Goal: Task Accomplishment & Management: Use online tool/utility

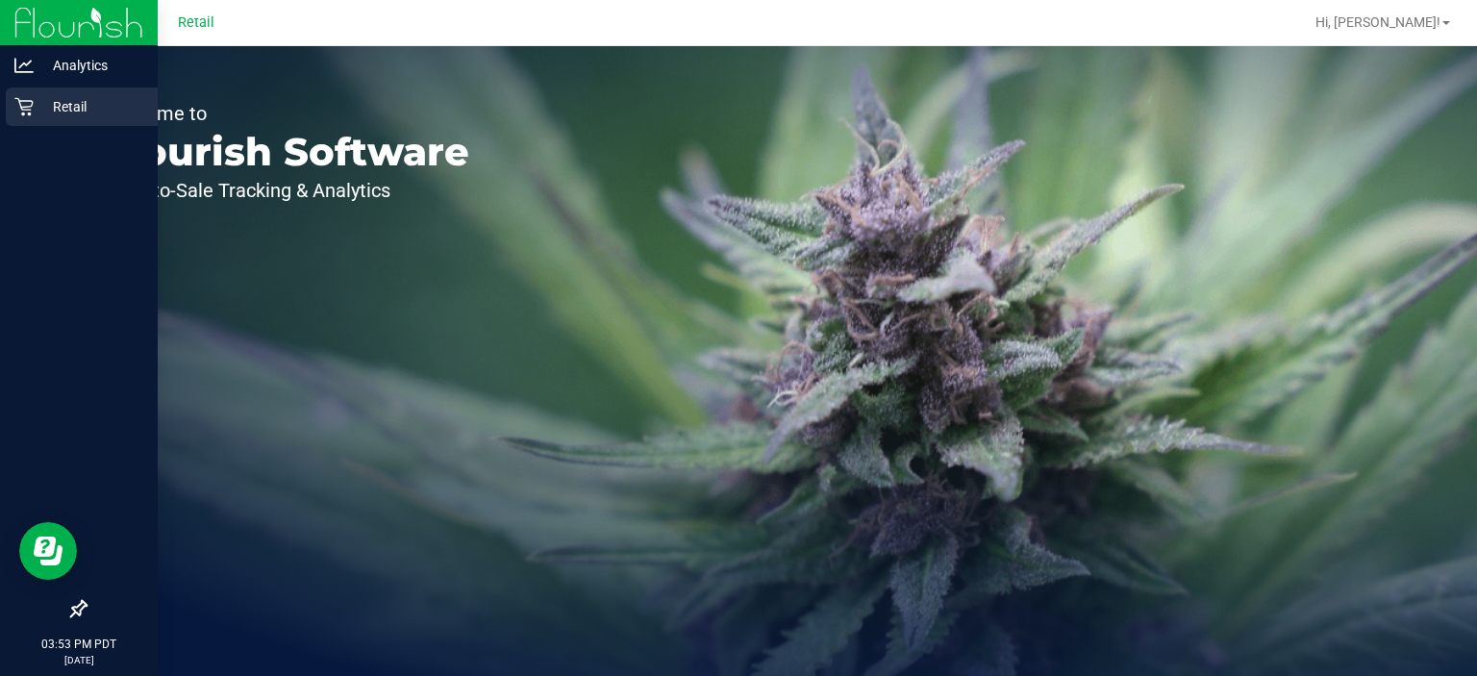
click at [27, 106] on icon at bounding box center [23, 107] width 18 height 18
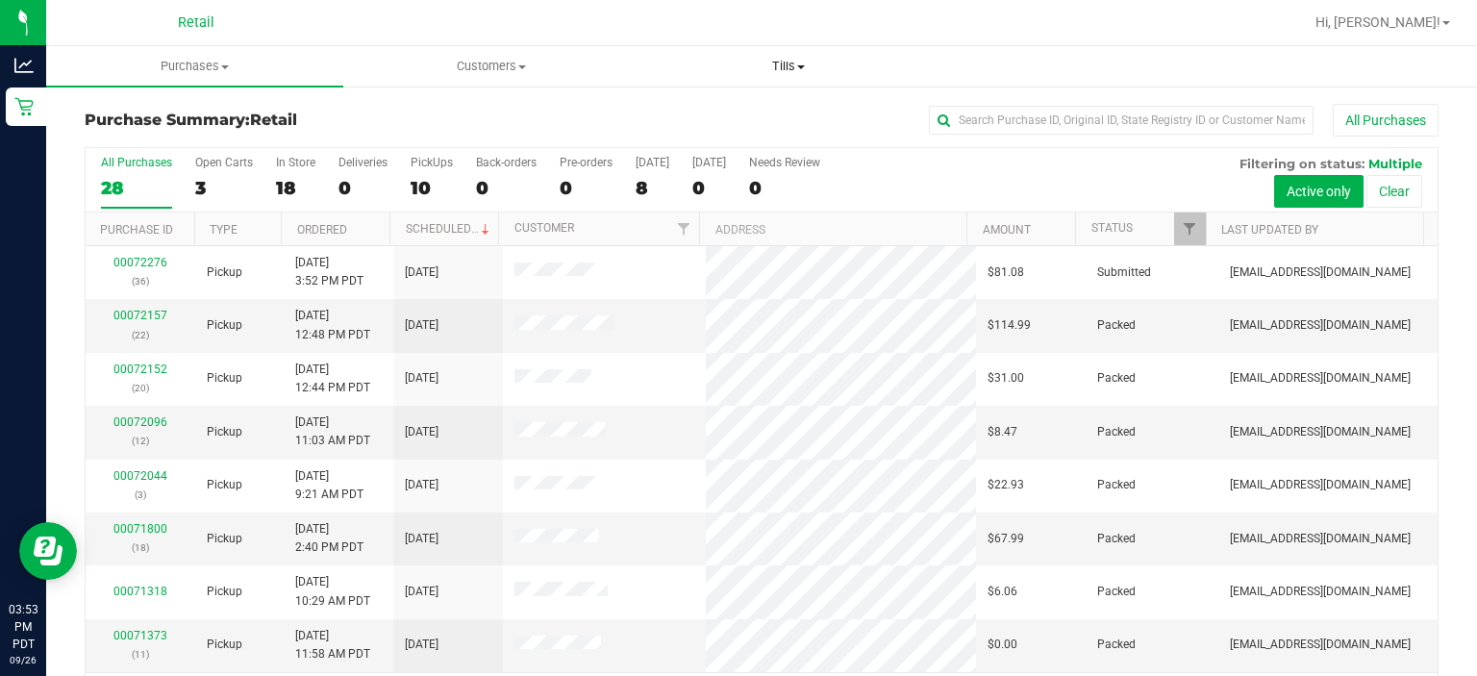
click at [801, 66] on span at bounding box center [801, 67] width 8 height 4
click at [825, 105] on li "Manage tills" at bounding box center [788, 116] width 297 height 23
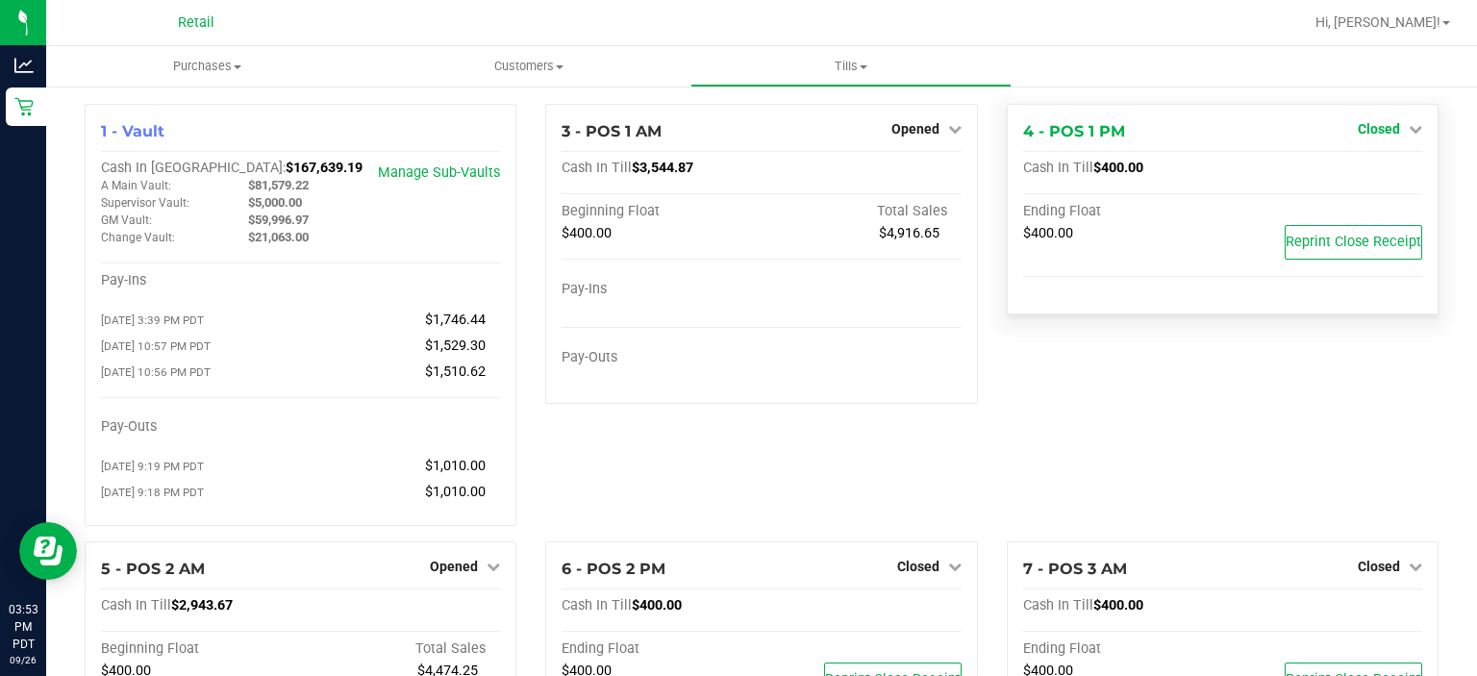
click at [1409, 127] on icon at bounding box center [1415, 128] width 13 height 13
click at [1360, 171] on link "Open Till" at bounding box center [1378, 169] width 51 height 15
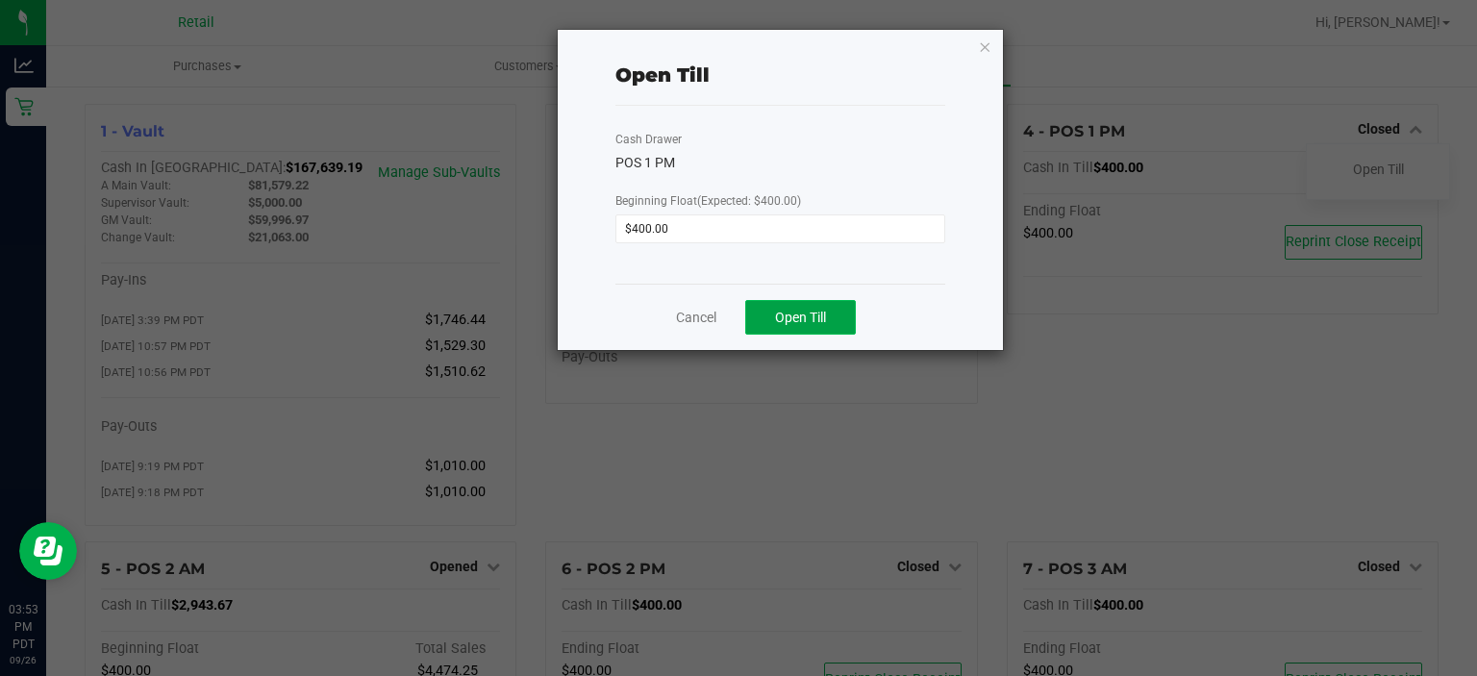
click at [835, 315] on button "Open Till" at bounding box center [800, 317] width 111 height 35
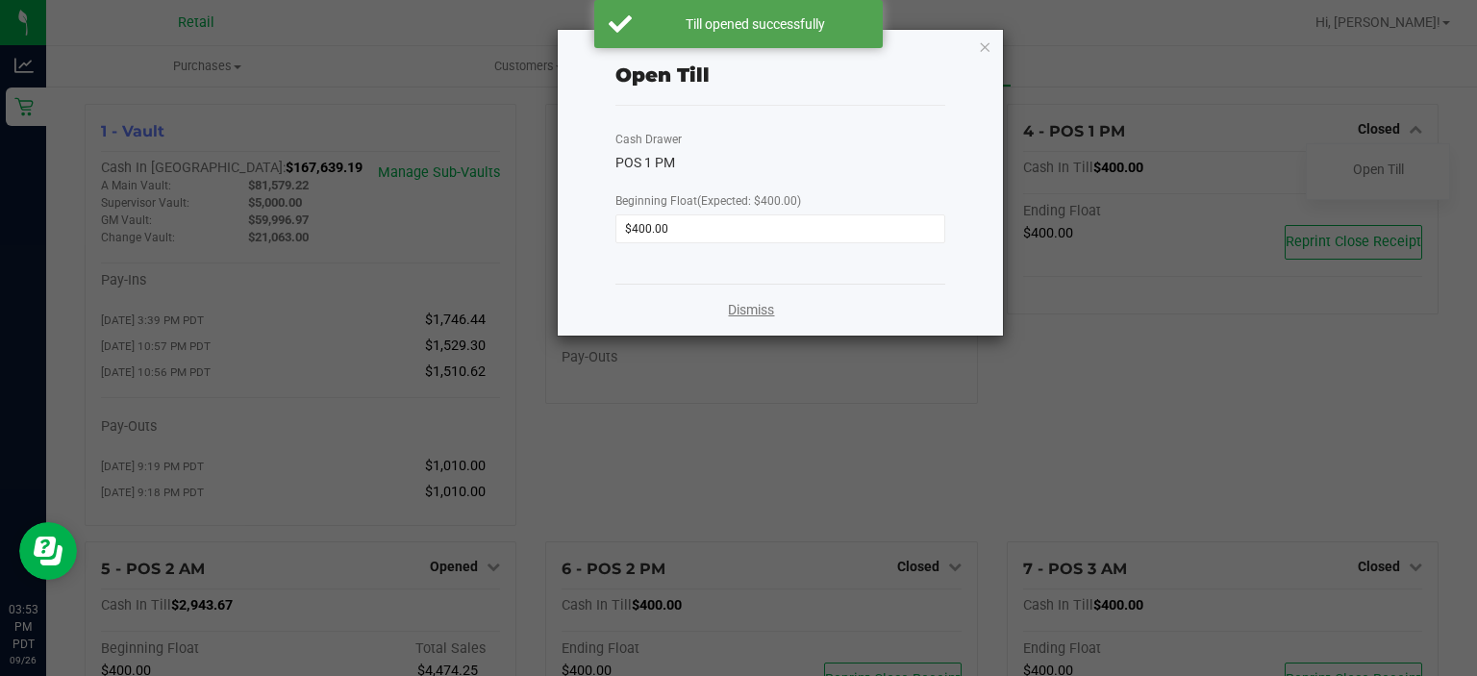
click at [747, 315] on link "Dismiss" at bounding box center [751, 310] width 46 height 20
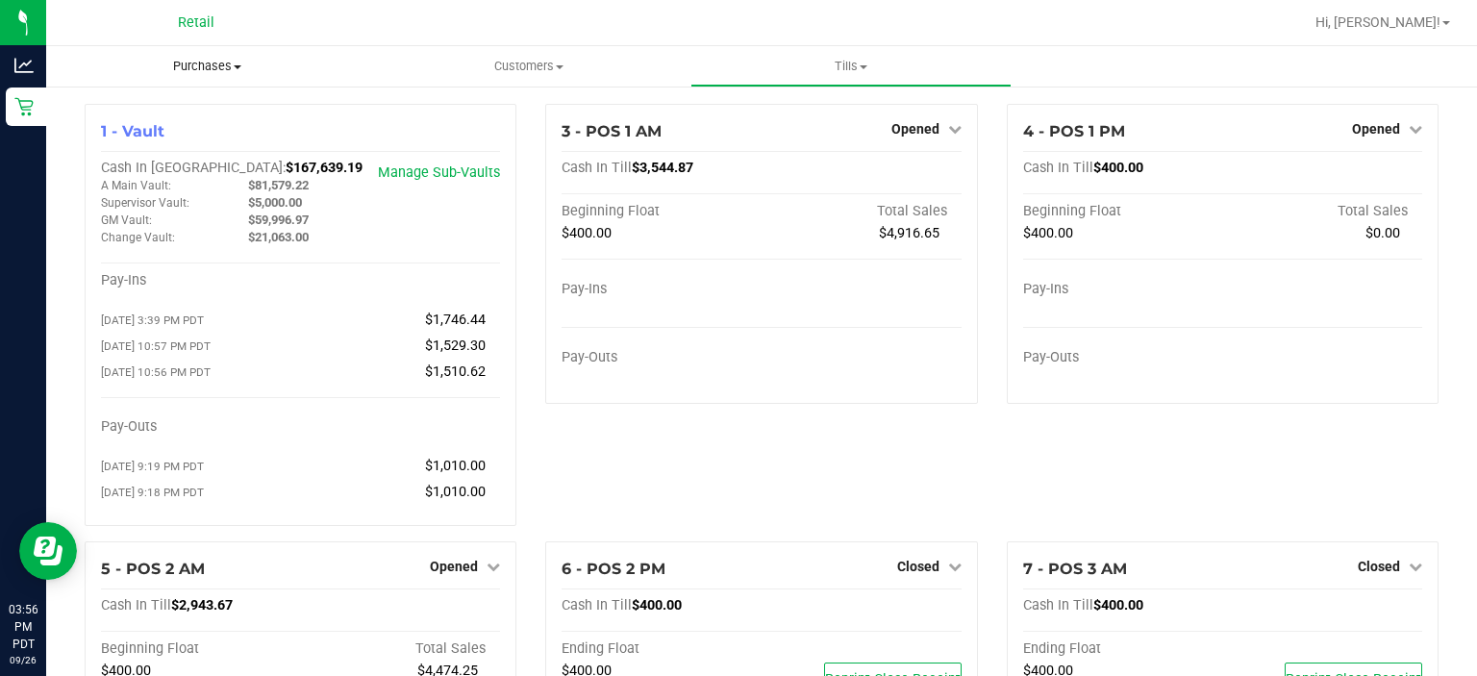
click at [192, 69] on span "Purchases" at bounding box center [207, 66] width 322 height 17
click at [102, 112] on span "Summary of purchases" at bounding box center [144, 116] width 197 height 16
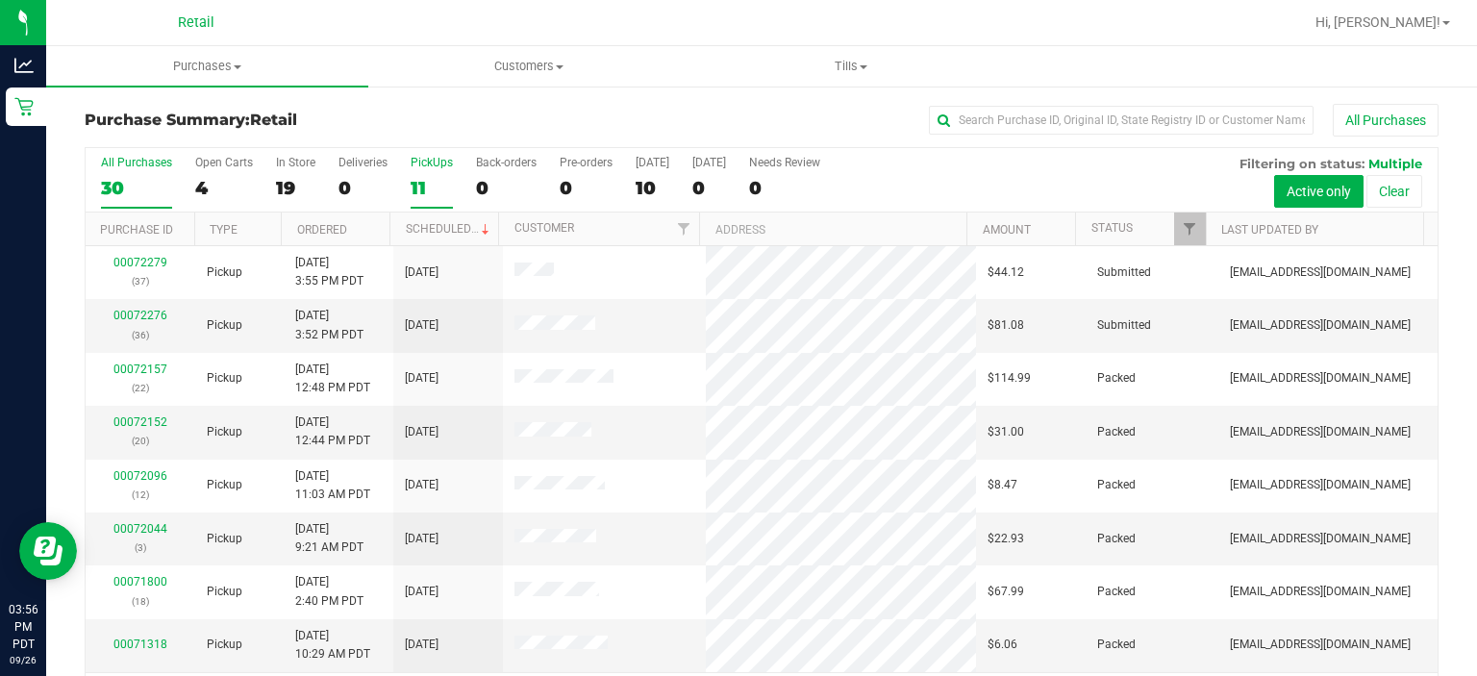
click at [435, 173] on label "PickUps 11" at bounding box center [432, 182] width 42 height 53
click at [0, 0] on input "PickUps 11" at bounding box center [0, 0] width 0 height 0
click at [434, 231] on link "Scheduled" at bounding box center [450, 228] width 88 height 13
click at [235, 53] on uib-tab-heading "Purchases Summary of purchases Fulfillment All purchases" at bounding box center [207, 66] width 322 height 40
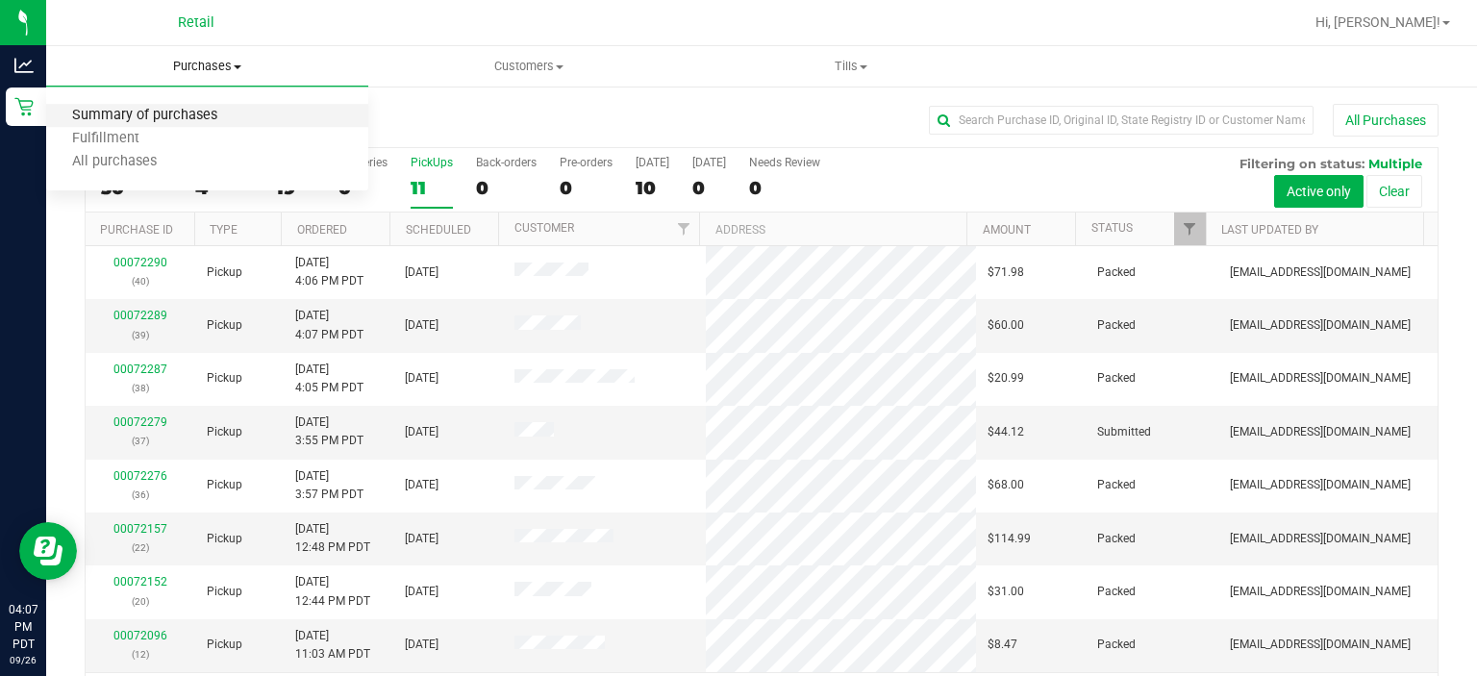
click at [207, 112] on span "Summary of purchases" at bounding box center [144, 116] width 197 height 16
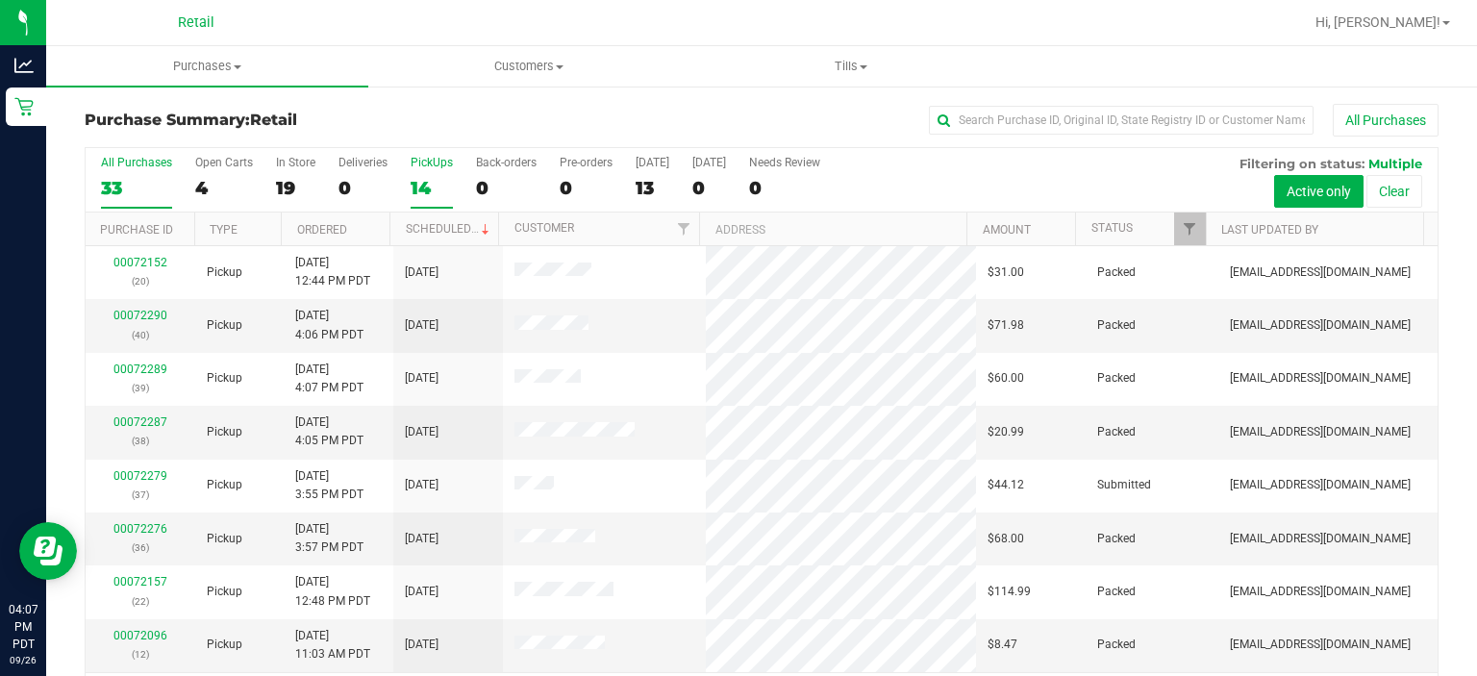
click at [434, 166] on div "PickUps" at bounding box center [432, 162] width 42 height 13
click at [0, 0] on input "PickUps 14" at bounding box center [0, 0] width 0 height 0
click at [481, 227] on span at bounding box center [485, 229] width 15 height 15
click at [523, 58] on span "Customers" at bounding box center [529, 66] width 320 height 17
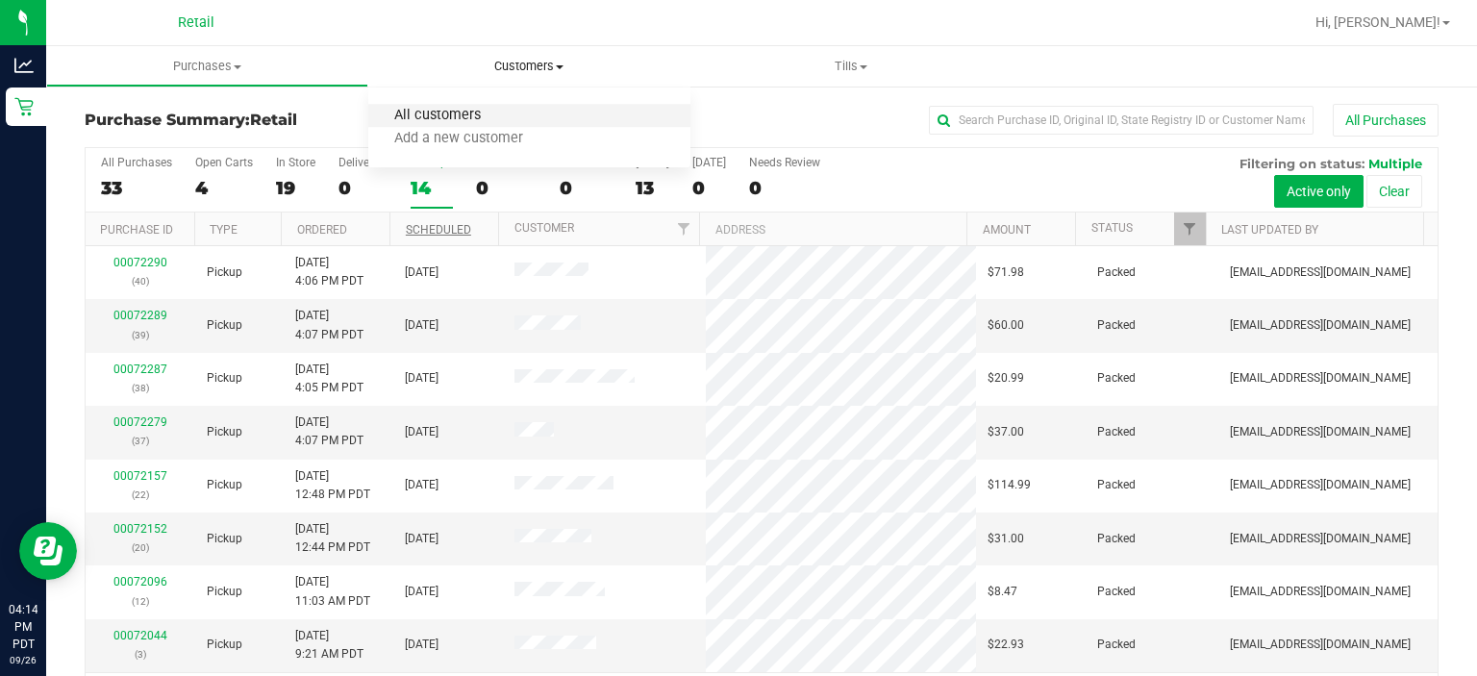
click at [422, 113] on span "All customers" at bounding box center [437, 116] width 138 height 16
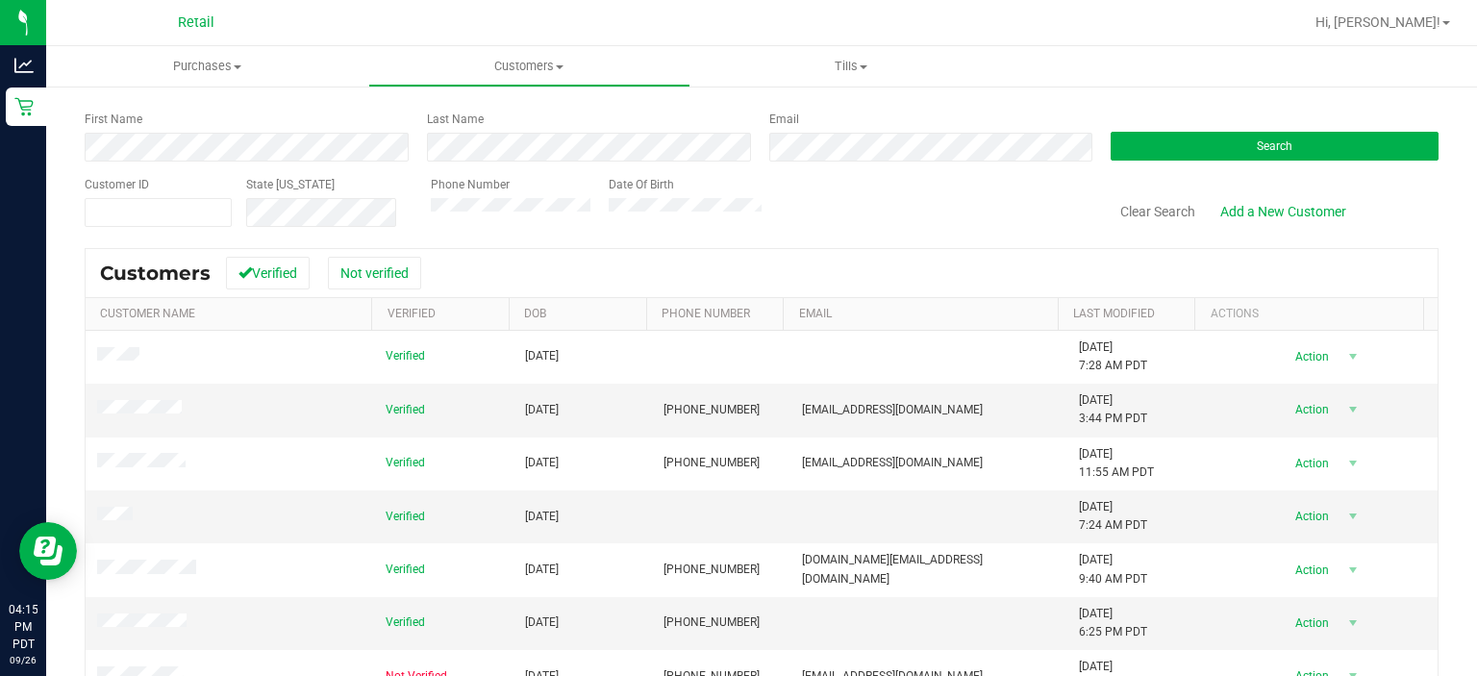
scroll to position [104, 0]
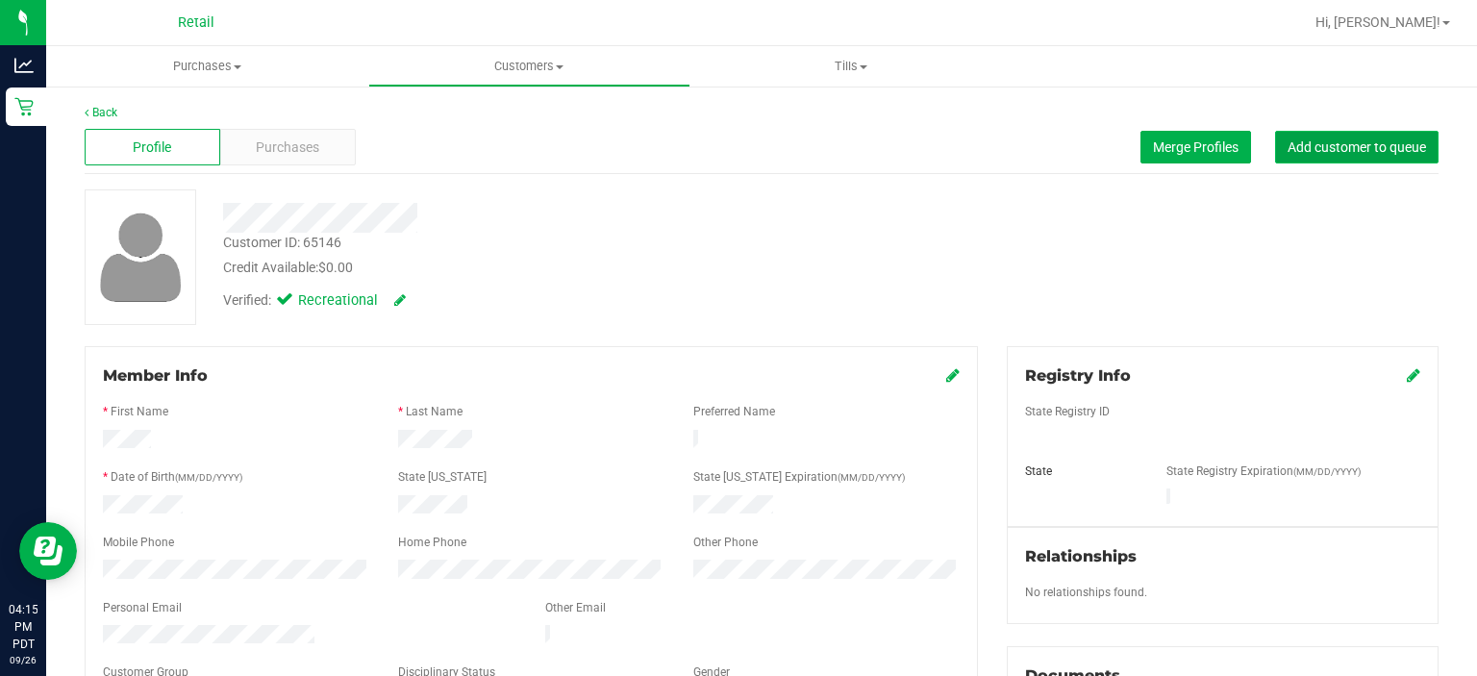
click at [1366, 144] on span "Add customer to queue" at bounding box center [1357, 146] width 138 height 15
click at [218, 53] on uib-tab-heading "Purchases Summary of purchases Fulfillment All purchases" at bounding box center [207, 66] width 322 height 40
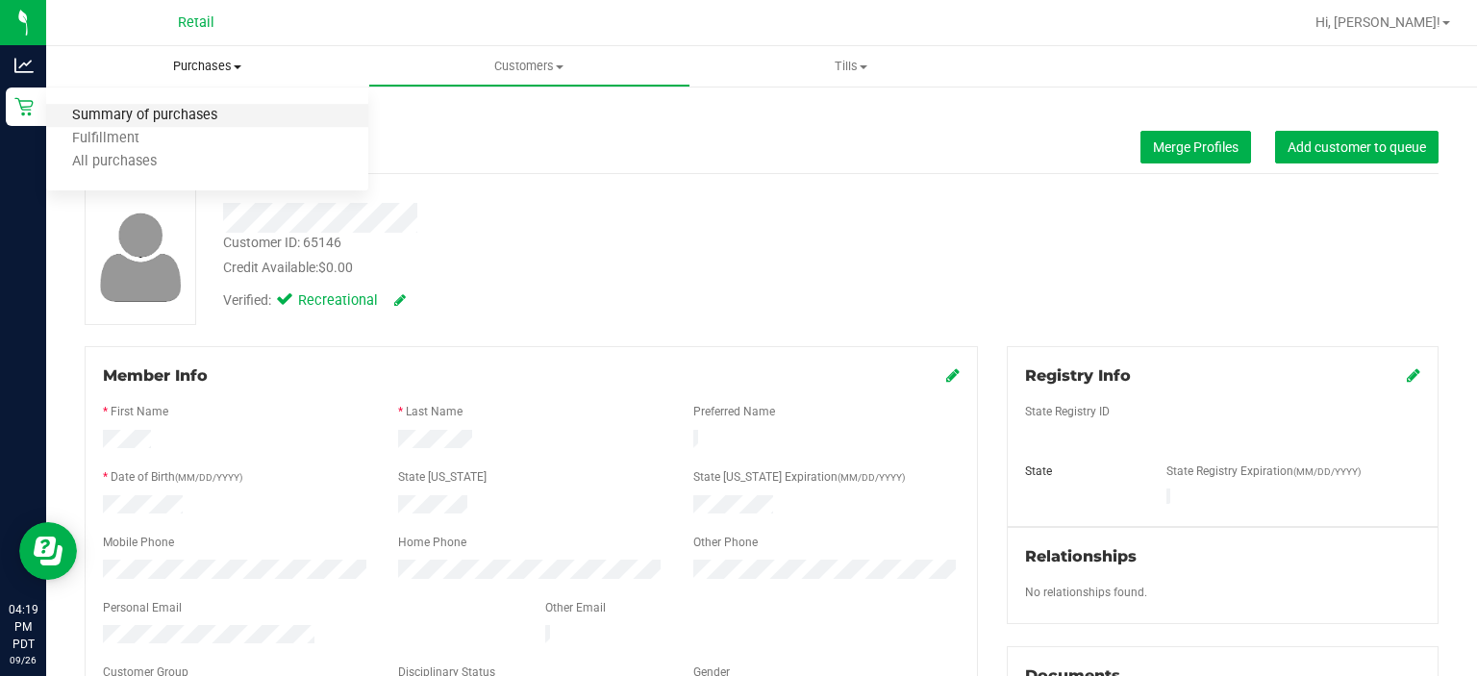
click at [169, 114] on span "Summary of purchases" at bounding box center [144, 116] width 197 height 16
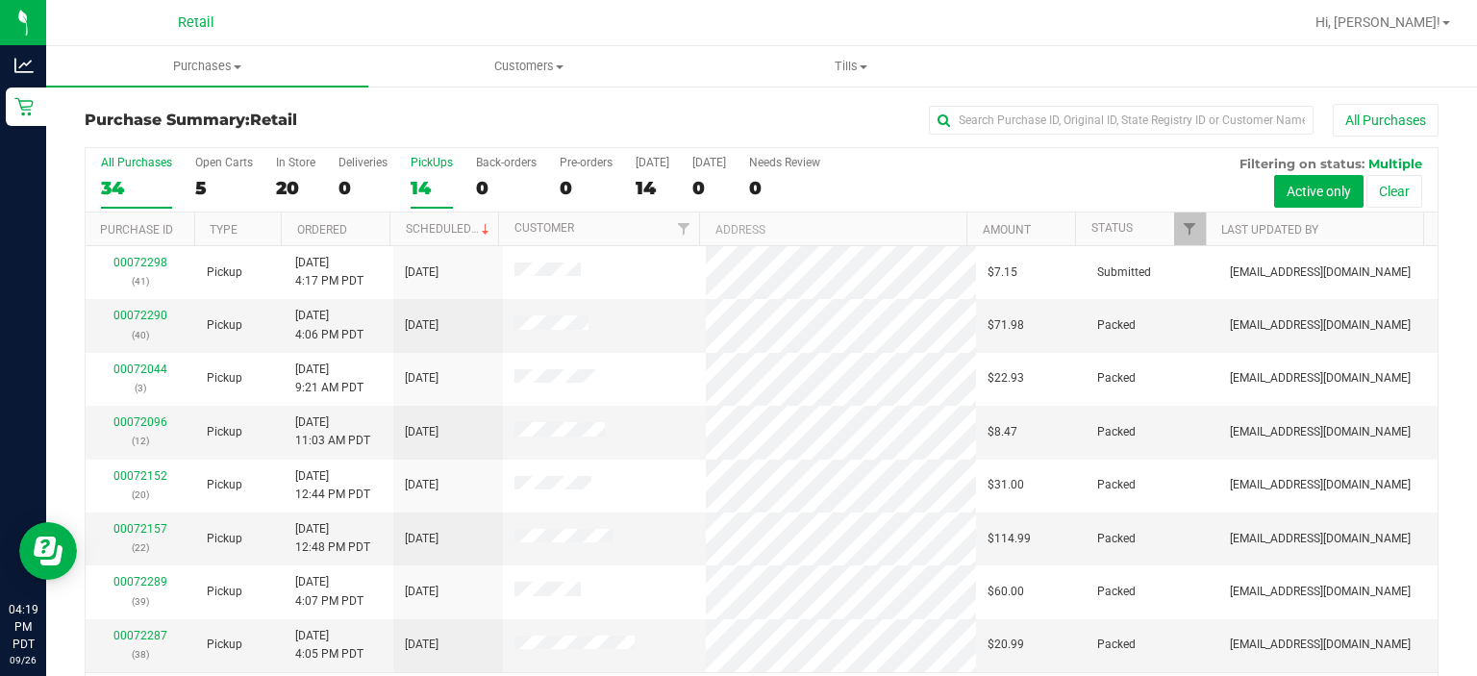
click at [423, 157] on div "PickUps" at bounding box center [432, 162] width 42 height 13
click at [0, 0] on input "PickUps 14" at bounding box center [0, 0] width 0 height 0
click at [478, 227] on span at bounding box center [485, 229] width 15 height 15
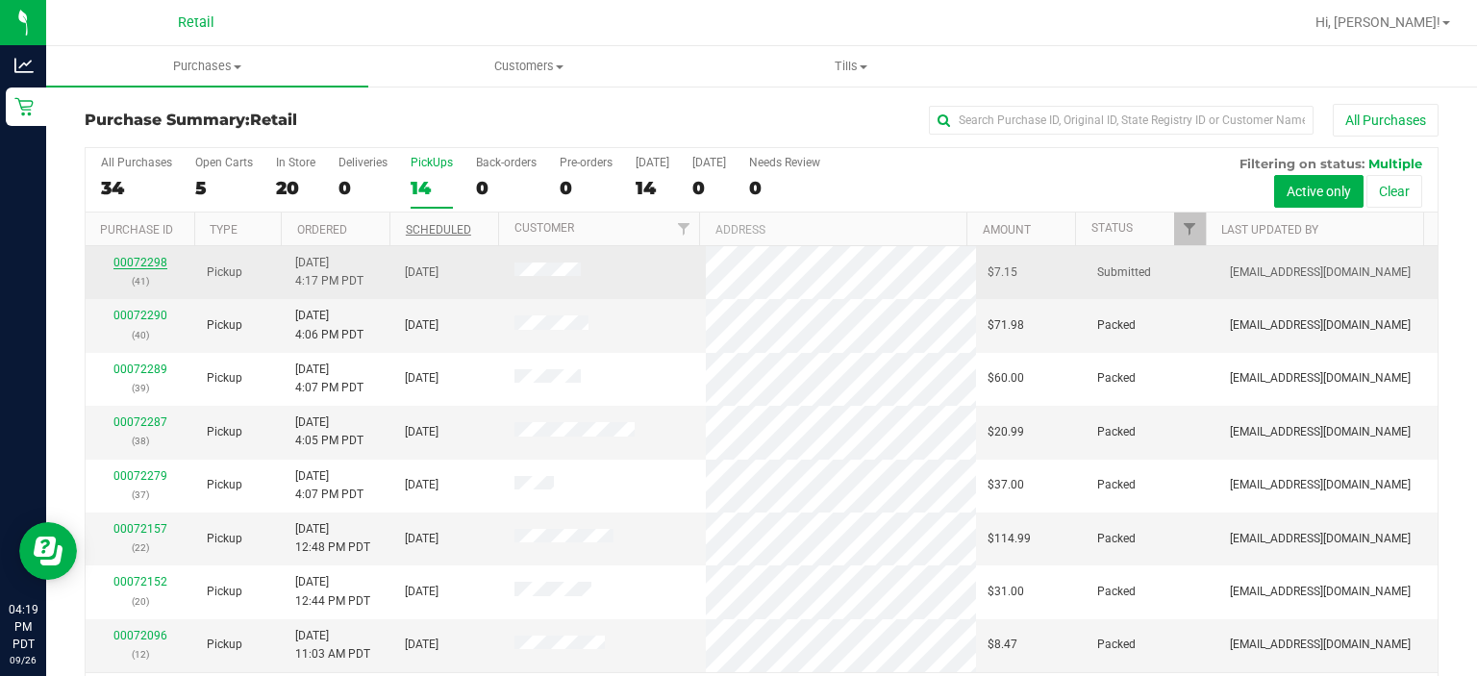
click at [150, 260] on link "00072298" at bounding box center [140, 262] width 54 height 13
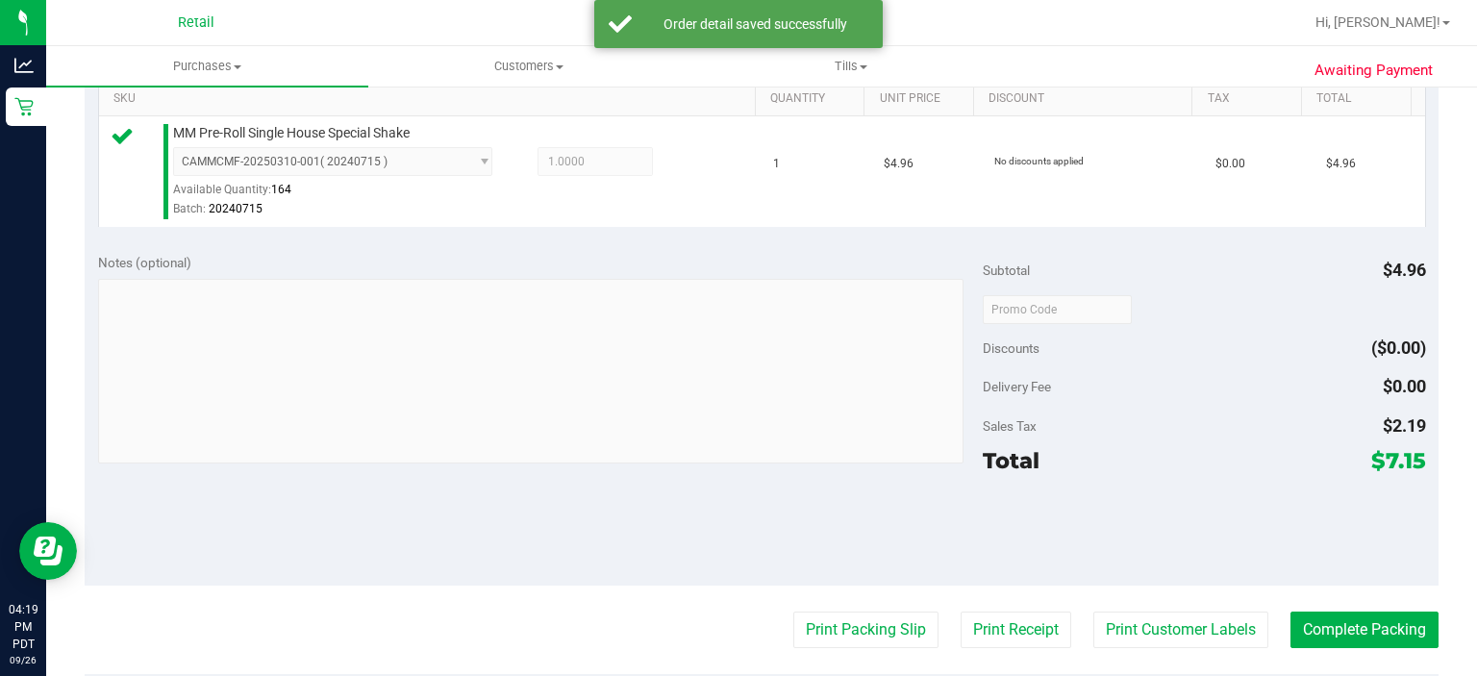
scroll to position [691, 0]
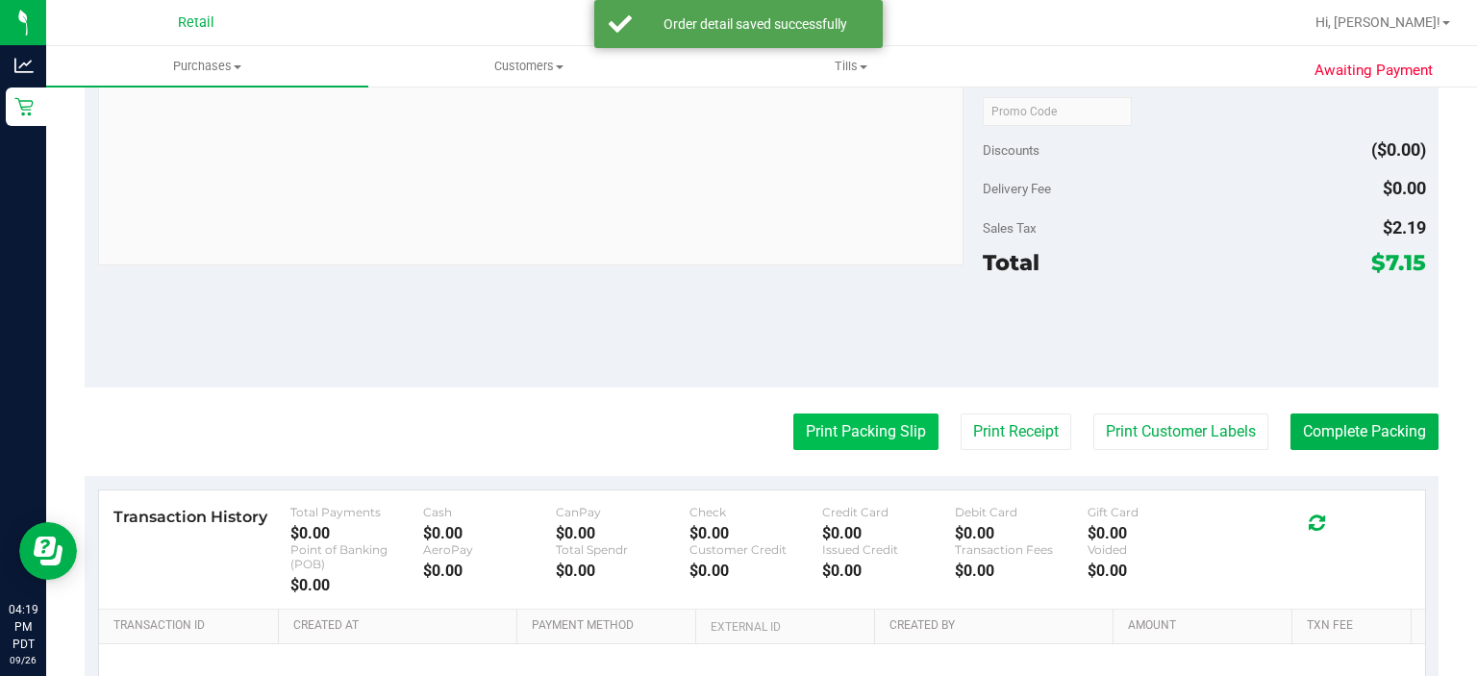
click at [838, 427] on button "Print Packing Slip" at bounding box center [865, 432] width 145 height 37
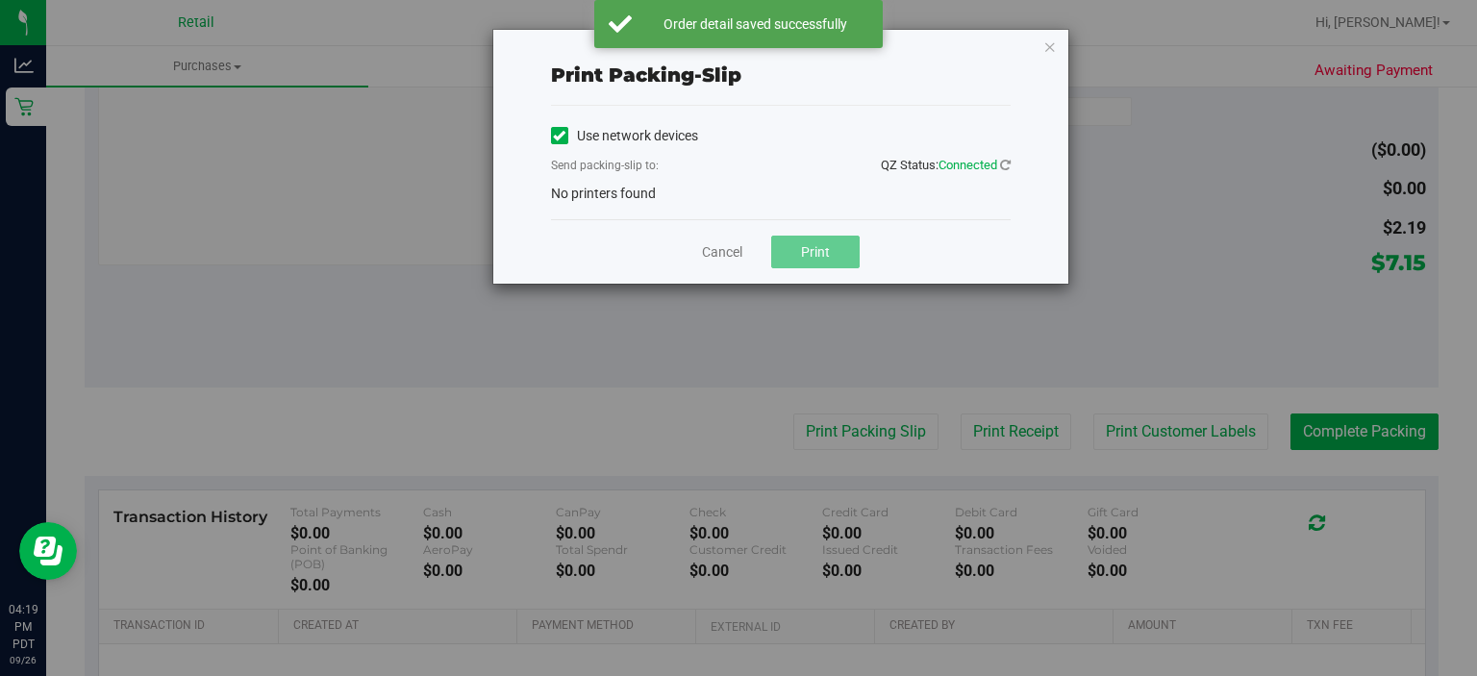
click at [558, 136] on icon at bounding box center [559, 136] width 13 height 0
click at [0, 0] on input "Use network devices" at bounding box center [0, 0] width 0 height 0
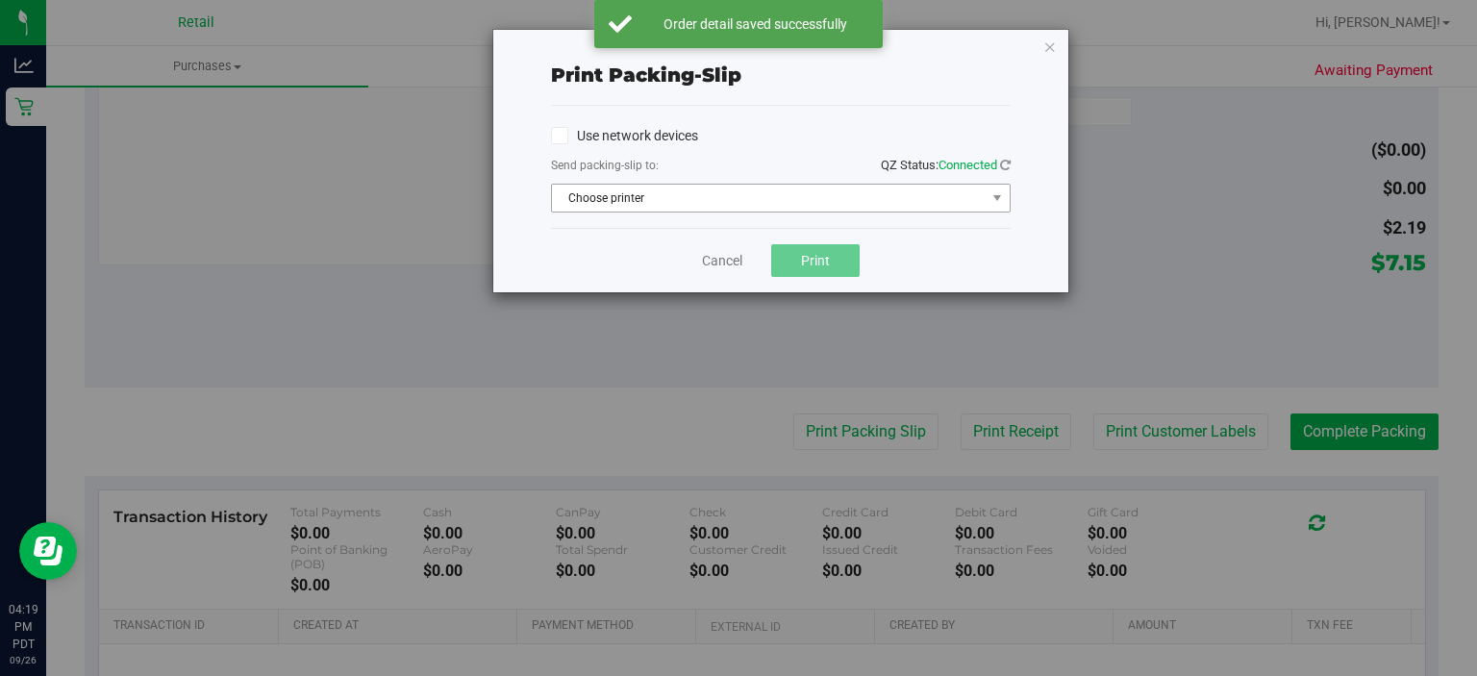
click at [618, 197] on span "Choose printer" at bounding box center [769, 198] width 434 height 27
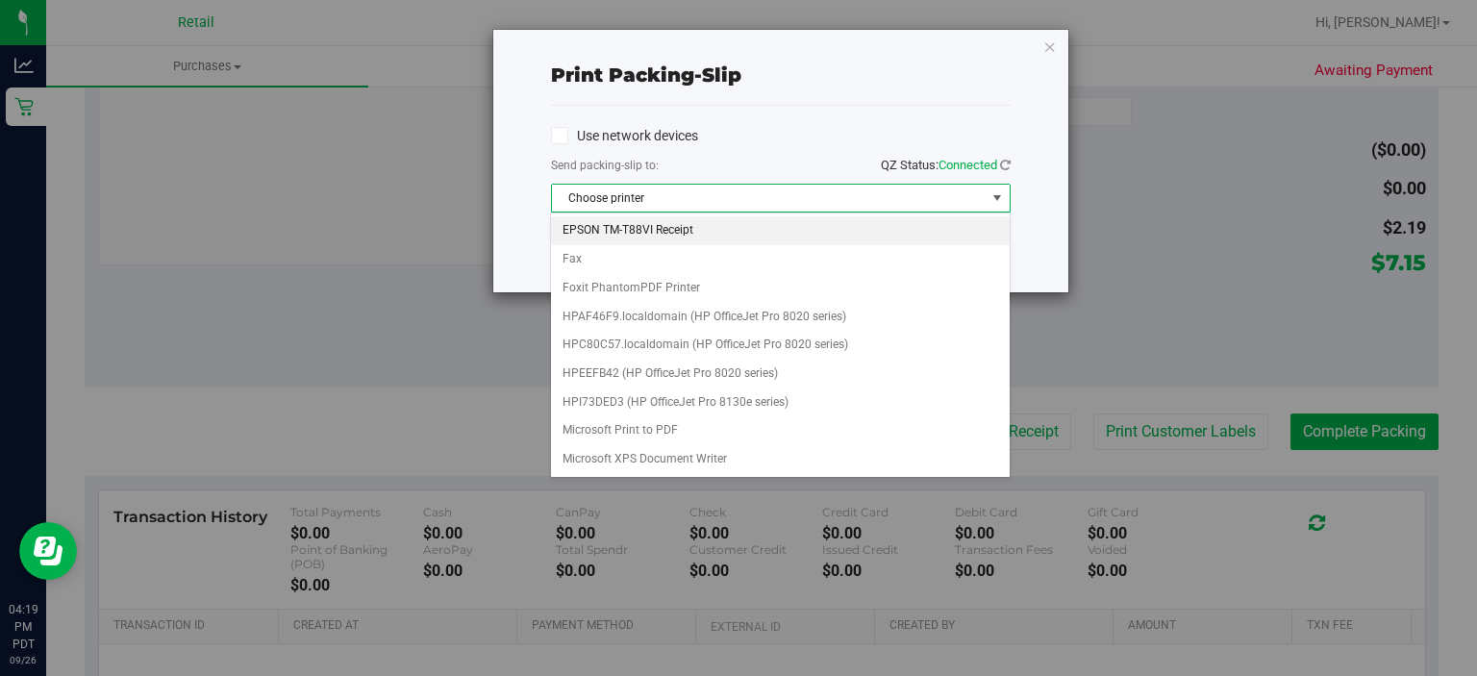
click at [650, 231] on li "EPSON TM-T88VI Receipt" at bounding box center [780, 230] width 458 height 29
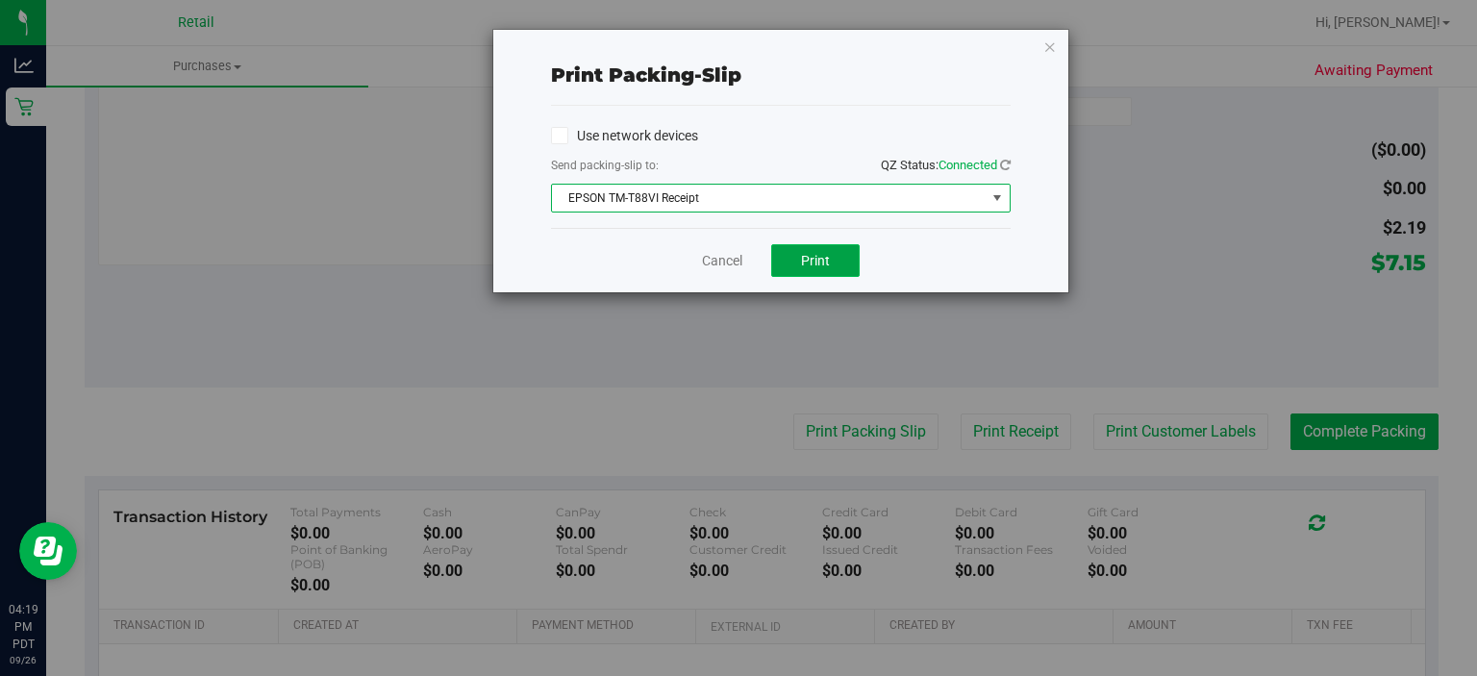
click at [835, 267] on button "Print" at bounding box center [815, 260] width 88 height 33
click at [717, 258] on link "Cancel" at bounding box center [722, 261] width 40 height 20
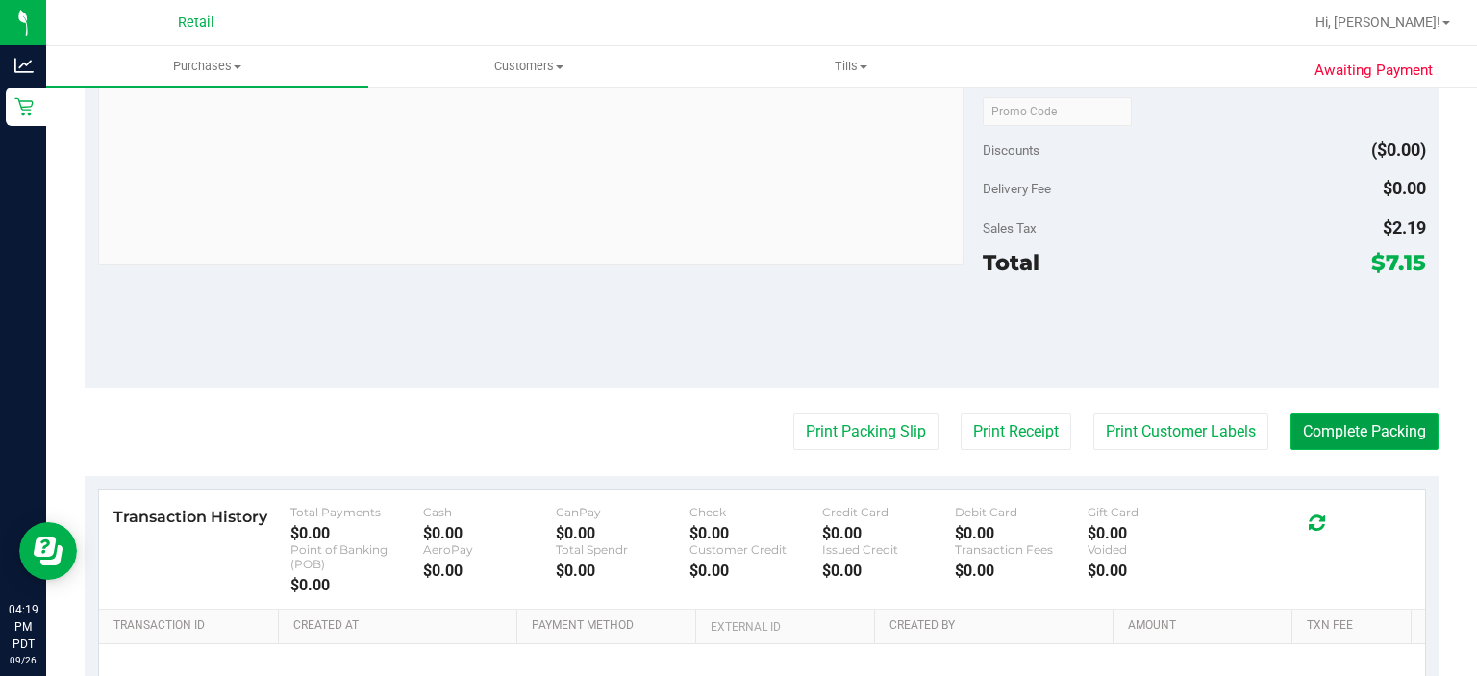
click at [1375, 422] on button "Complete Packing" at bounding box center [1365, 432] width 148 height 37
